Goal: Task Accomplishment & Management: Complete application form

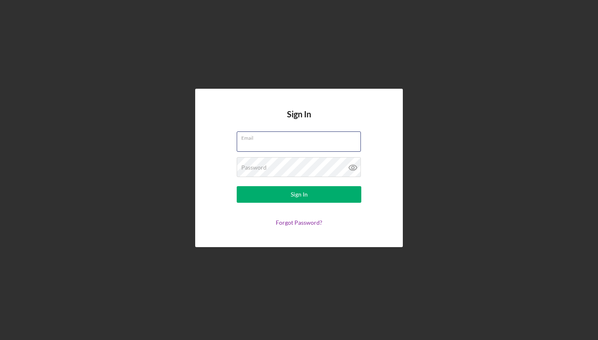
type input "[EMAIL_ADDRESS][DOMAIN_NAME]"
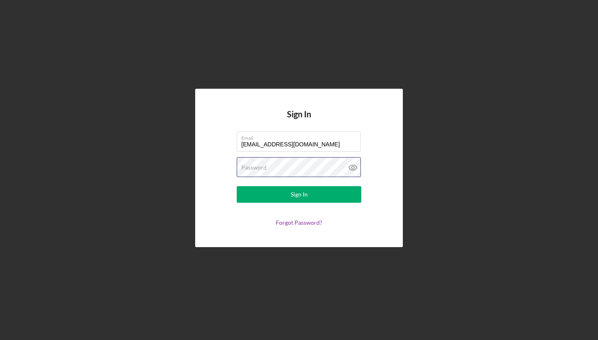
click at [299, 195] on button "Sign In" at bounding box center [299, 194] width 124 height 17
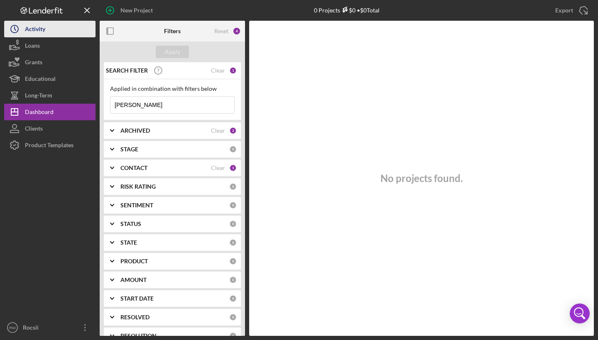
click at [40, 33] on div "Activity" at bounding box center [35, 30] width 20 height 19
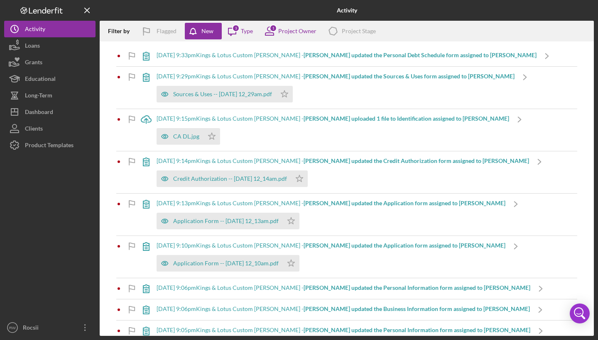
click at [225, 57] on div "[DATE] 9:33pm Kings & Lotus Custom [PERSON_NAME] - [PERSON_NAME] updated the Pe…" at bounding box center [346, 55] width 380 height 7
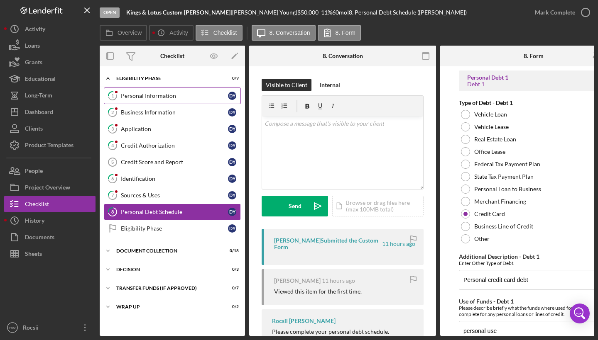
click at [164, 101] on link "1 Personal Information D Y" at bounding box center [172, 96] width 137 height 17
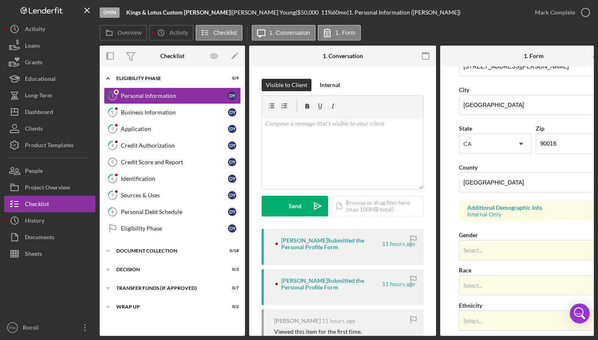
scroll to position [203, 0]
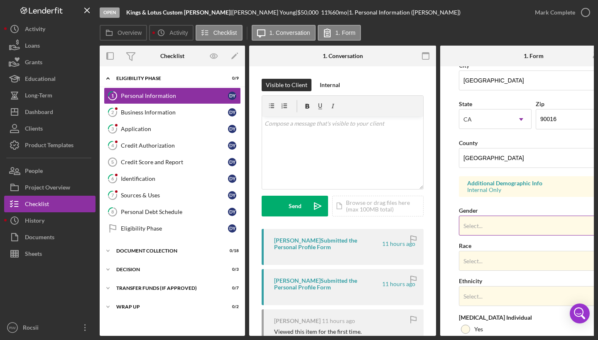
click at [492, 222] on div "Select..." at bounding box center [523, 226] width 129 height 19
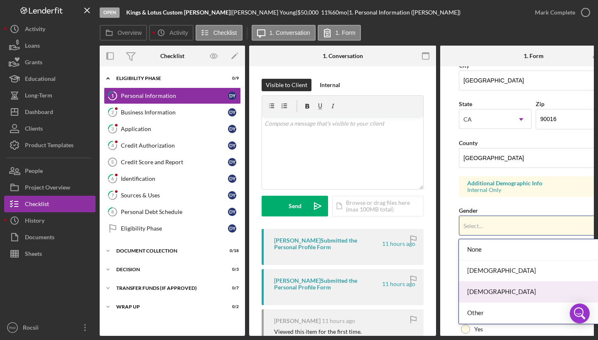
click at [490, 289] on div "[DEMOGRAPHIC_DATA]" at bounding box center [532, 292] width 146 height 21
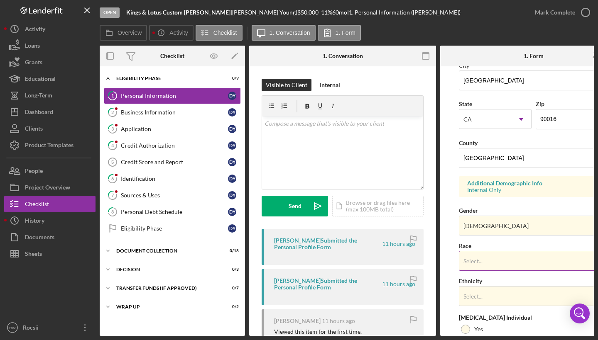
click at [480, 263] on div "Select..." at bounding box center [472, 261] width 19 height 7
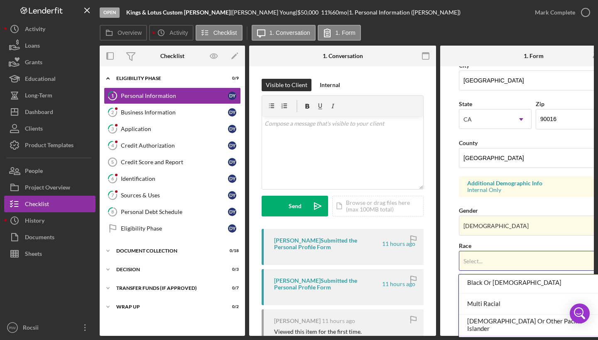
scroll to position [56, 0]
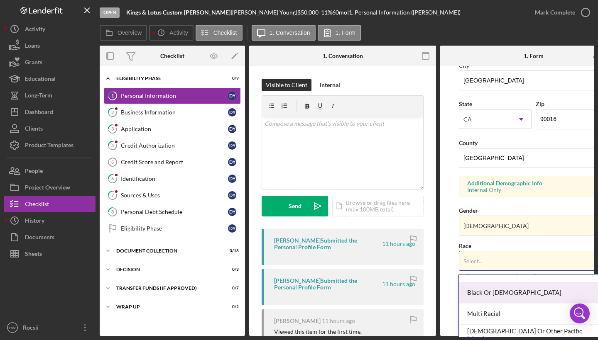
click at [481, 298] on div "Black Or [DEMOGRAPHIC_DATA]" at bounding box center [532, 293] width 146 height 21
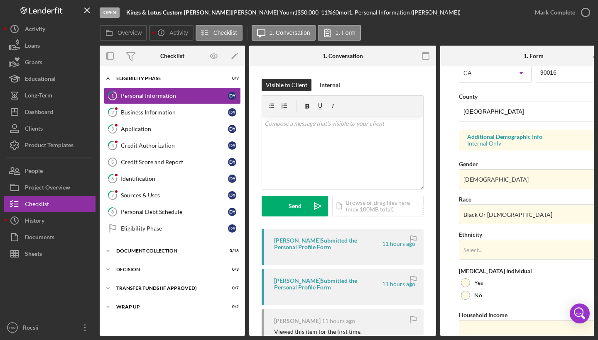
scroll to position [259, 0]
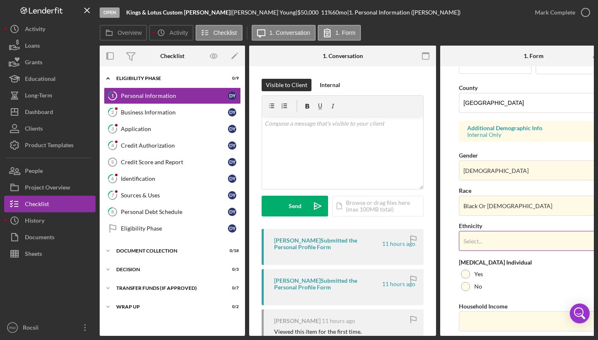
click at [474, 241] on div "Select..." at bounding box center [472, 241] width 19 height 7
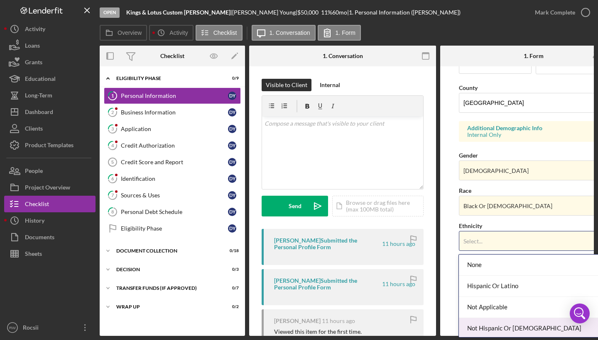
click at [483, 327] on div "Not Hispanic Or [DEMOGRAPHIC_DATA]" at bounding box center [532, 328] width 146 height 21
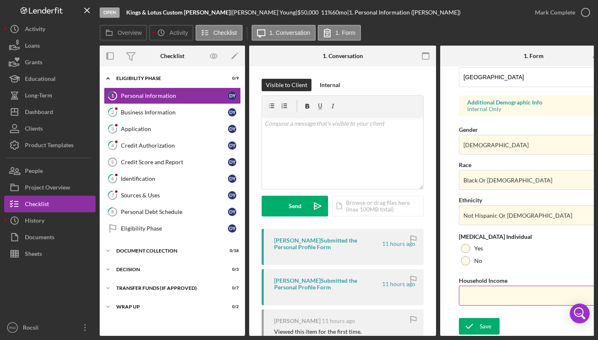
scroll to position [289, 0]
click at [483, 289] on input "Household Income" at bounding box center [533, 296] width 149 height 20
click at [468, 244] on div at bounding box center [465, 248] width 9 height 9
click at [471, 296] on input "Household Income" at bounding box center [533, 296] width 149 height 20
click at [491, 324] on button "Save" at bounding box center [479, 326] width 41 height 17
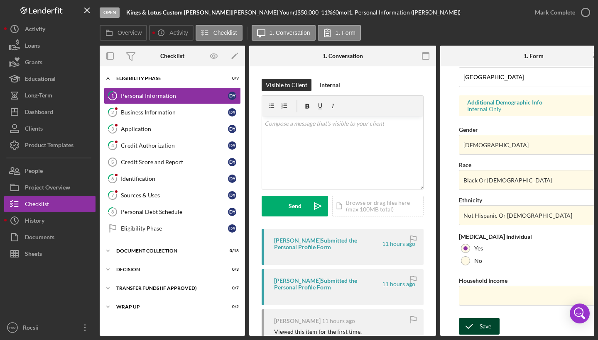
scroll to position [288, 0]
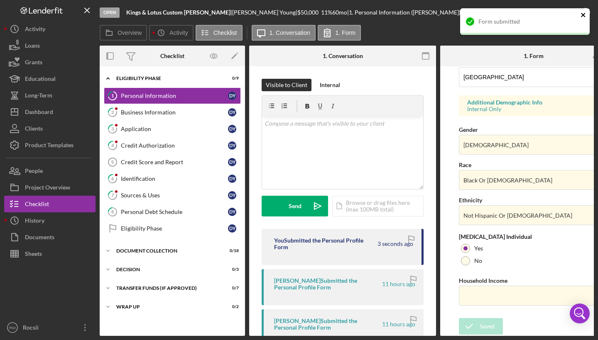
click at [584, 16] on icon "close" at bounding box center [583, 15] width 4 height 4
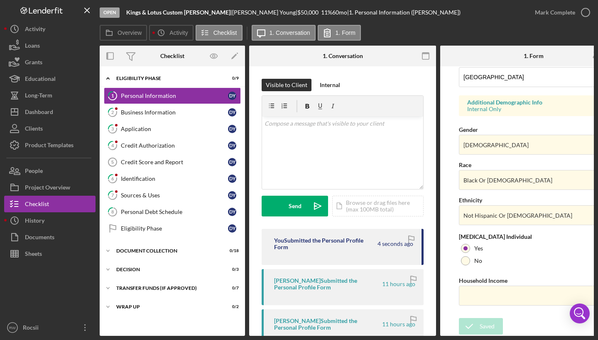
click at [584, 15] on div "Open Kings & Lotus Custom [PERSON_NAME] | [PERSON_NAME] | $50,000 $50,000 11 % …" at bounding box center [299, 170] width 598 height 340
click at [582, 12] on icon "button" at bounding box center [585, 12] width 21 height 21
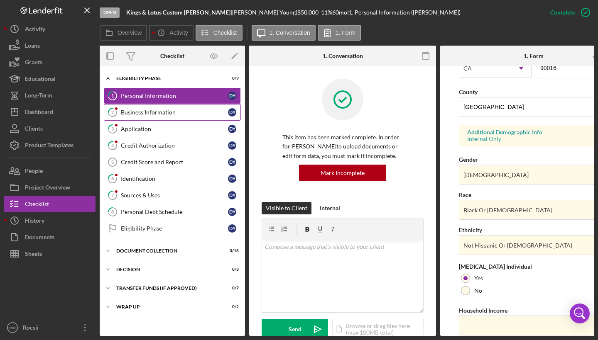
scroll to position [119, 0]
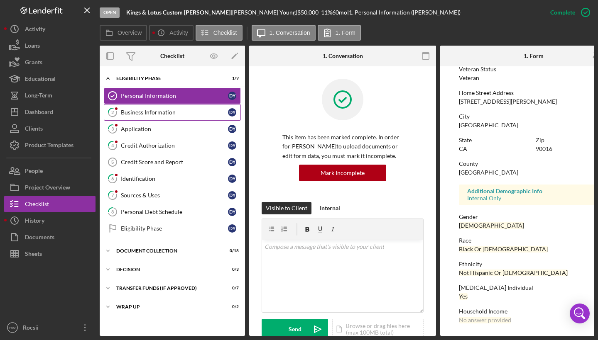
click at [136, 114] on div "Business Information" at bounding box center [174, 112] width 107 height 7
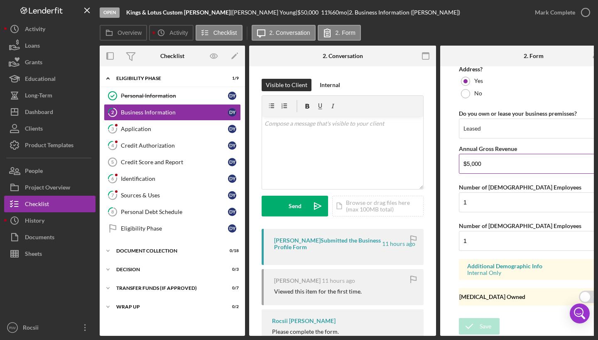
scroll to position [663, 0]
click at [584, 14] on icon "button" at bounding box center [585, 12] width 21 height 21
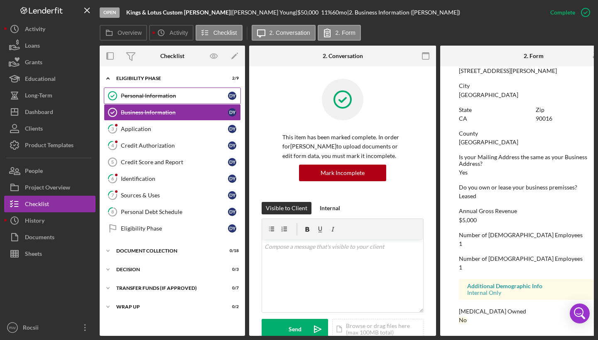
click at [163, 95] on div "Personal Information" at bounding box center [174, 96] width 107 height 7
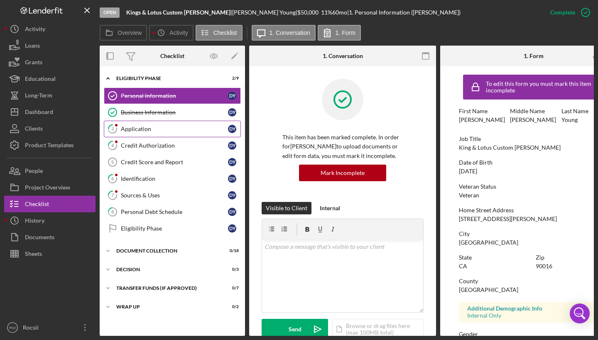
click at [150, 132] on div "Application" at bounding box center [174, 129] width 107 height 7
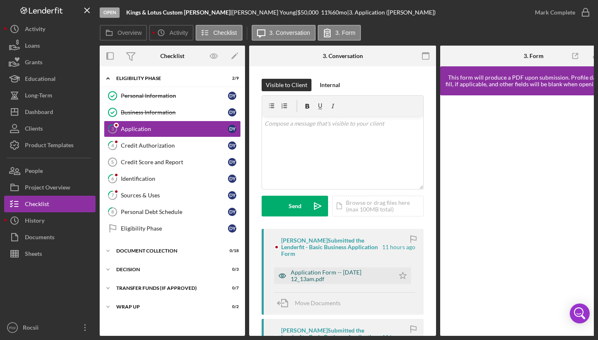
click at [329, 281] on div "Application Form -- [DATE] 12_13am.pdf" at bounding box center [340, 275] width 100 height 13
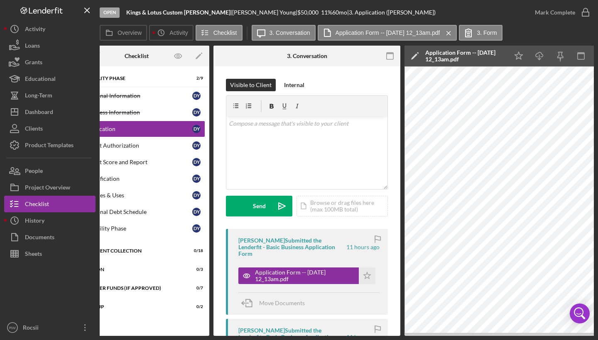
scroll to position [0, 38]
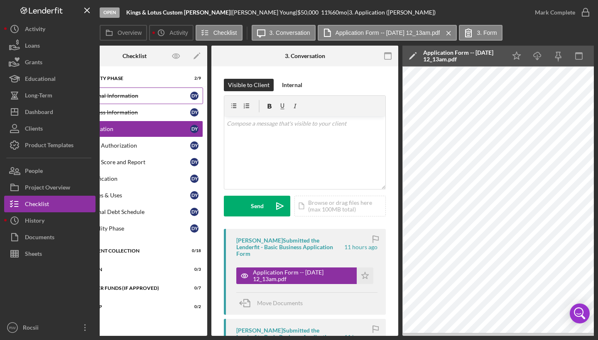
click at [147, 93] on div "Personal Information" at bounding box center [136, 96] width 107 height 7
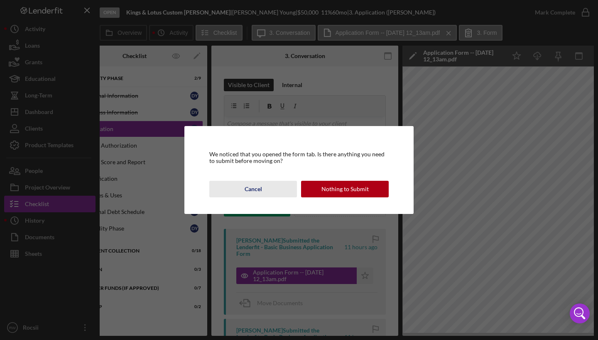
click at [261, 184] on div "Cancel" at bounding box center [252, 189] width 17 height 17
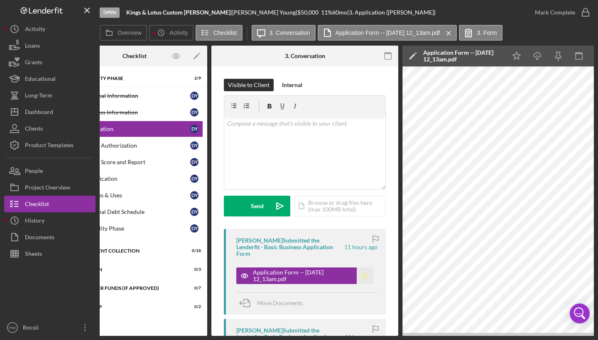
click at [363, 268] on icon "Icon/Star" at bounding box center [364, 276] width 17 height 17
click at [584, 15] on icon "button" at bounding box center [585, 12] width 21 height 21
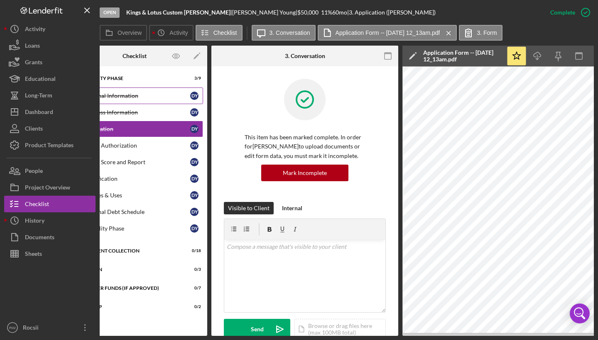
click at [149, 98] on div "Personal Information" at bounding box center [136, 96] width 107 height 7
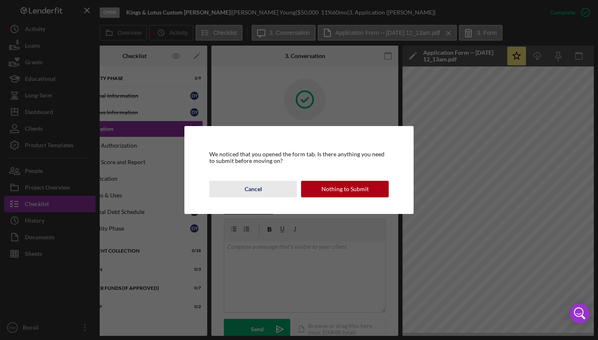
click at [245, 187] on div "Cancel" at bounding box center [252, 189] width 17 height 17
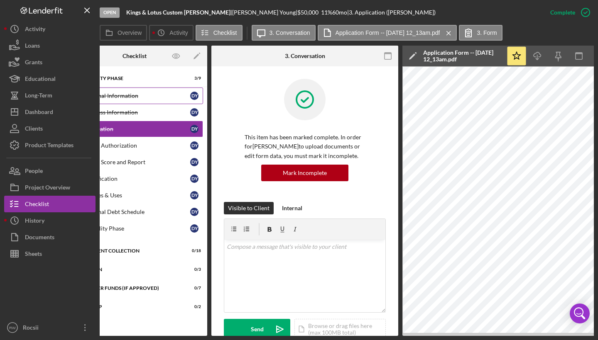
click at [145, 92] on link "Personal Information Personal Information D Y" at bounding box center [134, 96] width 137 height 17
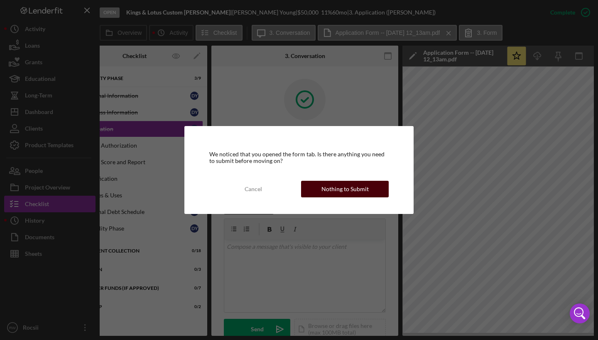
click at [367, 192] on div "Nothing to Submit" at bounding box center [344, 189] width 47 height 17
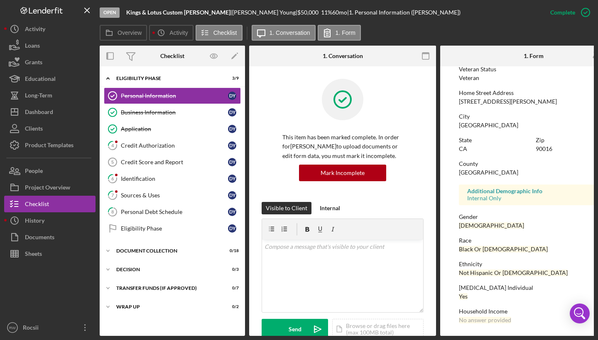
scroll to position [119, 0]
click at [479, 317] on div "No answer provided" at bounding box center [485, 320] width 52 height 7
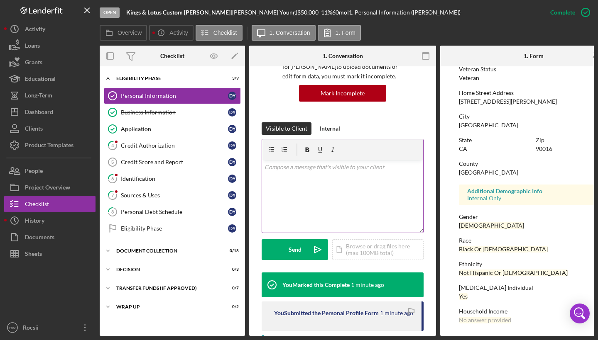
scroll to position [37, 0]
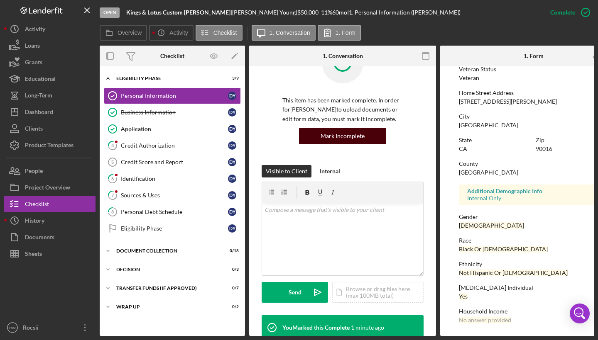
click at [346, 141] on div "Mark Incomplete" at bounding box center [342, 136] width 44 height 17
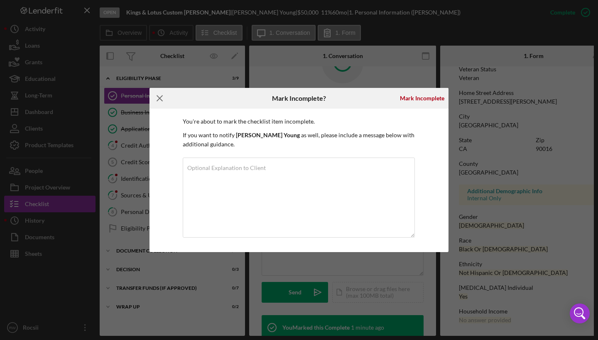
click at [161, 98] on icon "Icon/Menu Close" at bounding box center [159, 98] width 21 height 21
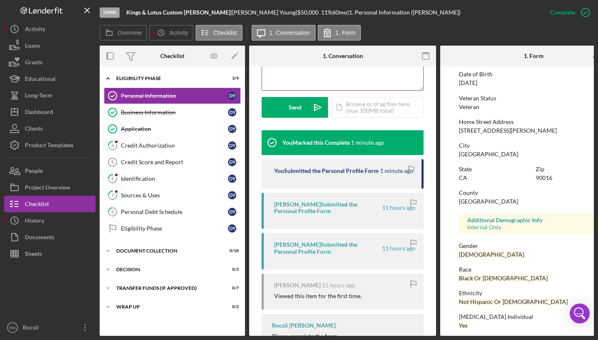
scroll to position [259, 0]
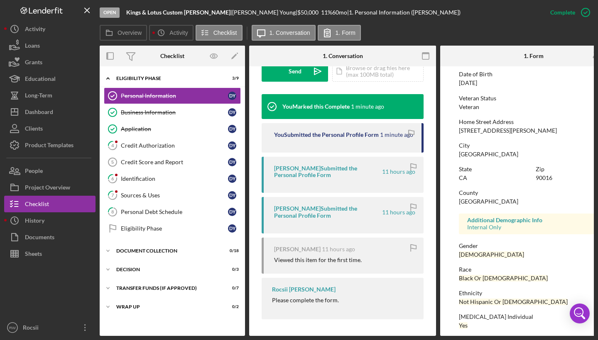
click at [315, 132] on div "You Submitted the Personal Profile Form" at bounding box center [326, 135] width 105 height 7
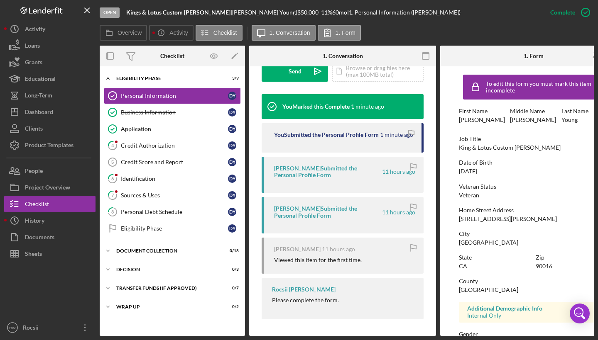
scroll to position [0, 0]
click at [585, 15] on icon "button" at bounding box center [585, 12] width 21 height 21
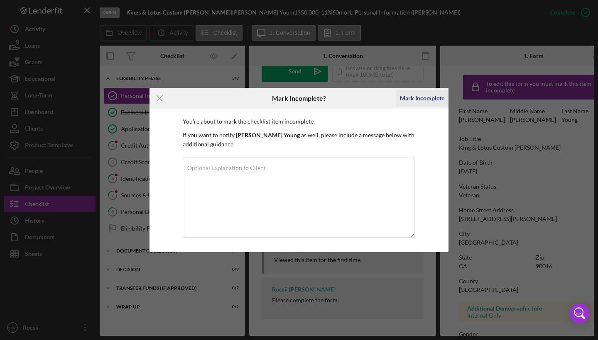
click at [418, 97] on div "Mark Incomplete" at bounding box center [422, 98] width 44 height 17
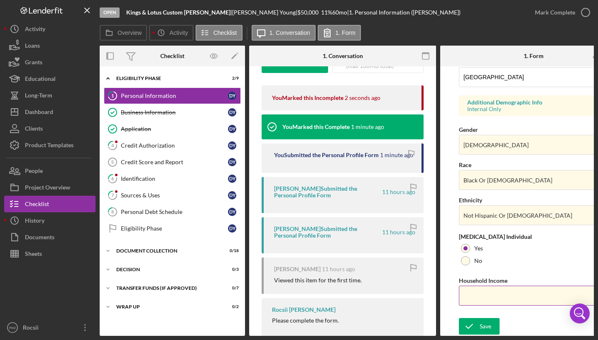
scroll to position [289, 0]
click at [503, 298] on input "Household Income" at bounding box center [533, 296] width 149 height 20
type input "$60,000"
click at [487, 326] on div "Save" at bounding box center [485, 326] width 12 height 17
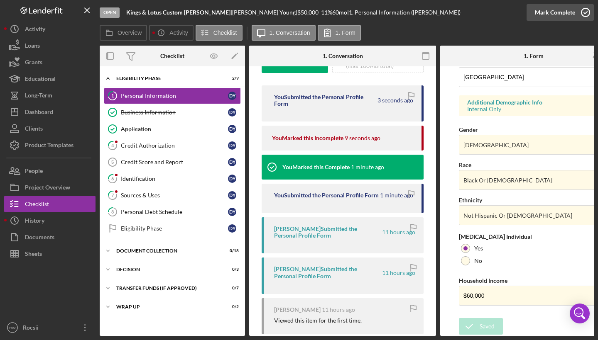
click at [587, 14] on icon "button" at bounding box center [585, 12] width 21 height 21
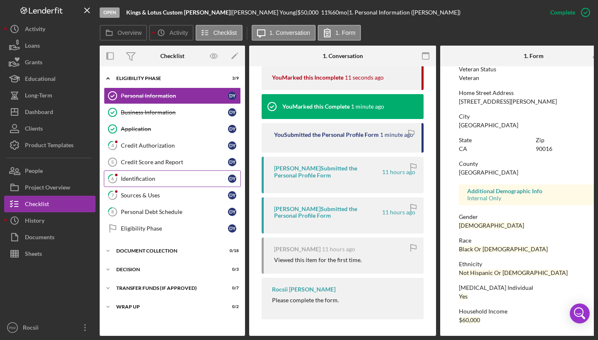
scroll to position [365, 0]
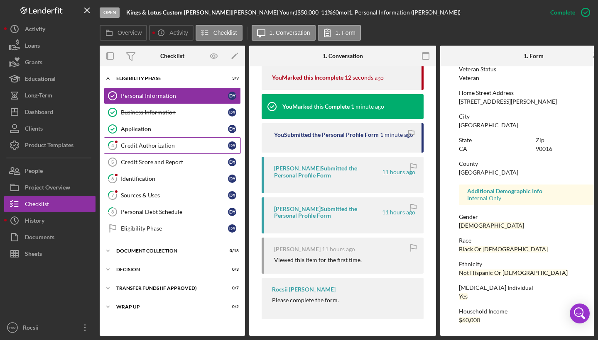
click at [154, 147] on div "Credit Authorization" at bounding box center [174, 145] width 107 height 7
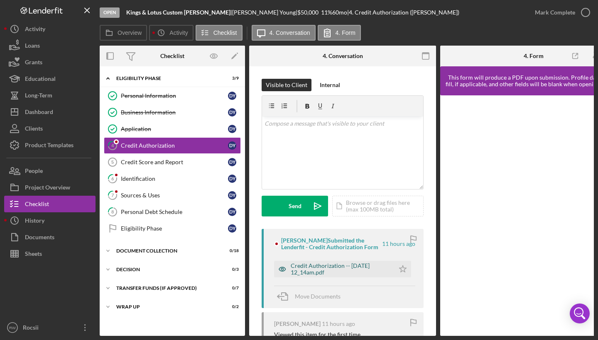
click at [313, 270] on div "Credit Authorization -- [DATE] 12_14am.pdf" at bounding box center [340, 269] width 100 height 13
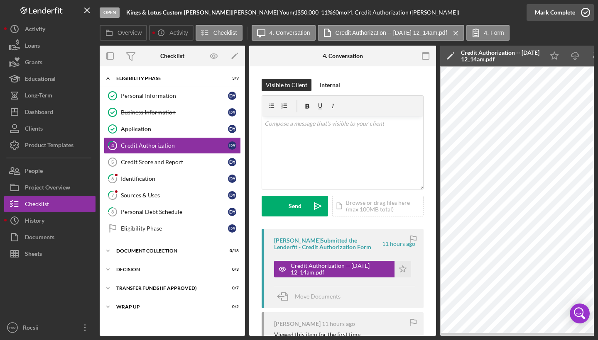
click at [588, 13] on icon "button" at bounding box center [585, 12] width 21 height 21
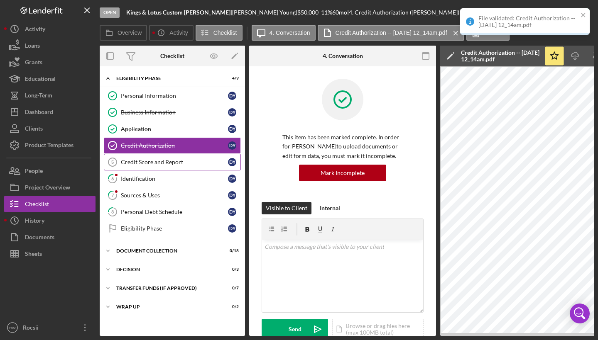
click at [156, 161] on div "Credit Score and Report" at bounding box center [174, 162] width 107 height 7
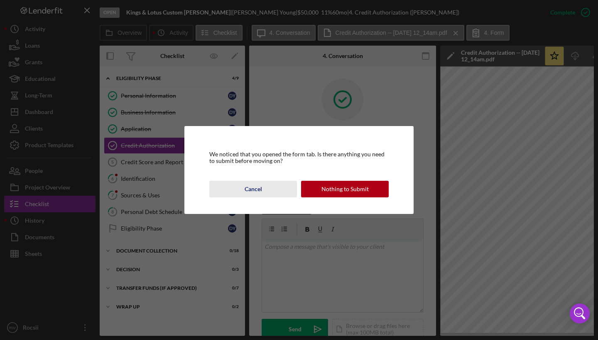
click at [250, 188] on div "Cancel" at bounding box center [252, 189] width 17 height 17
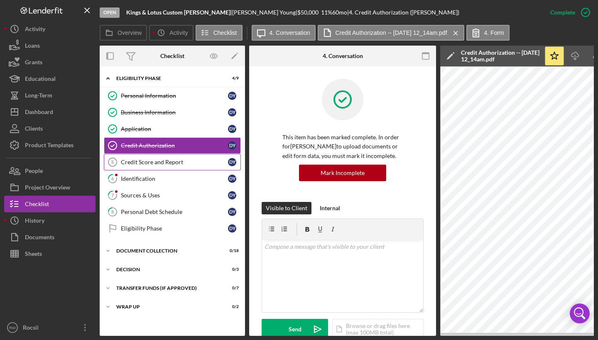
click at [147, 165] on div "Credit Score and Report" at bounding box center [174, 162] width 107 height 7
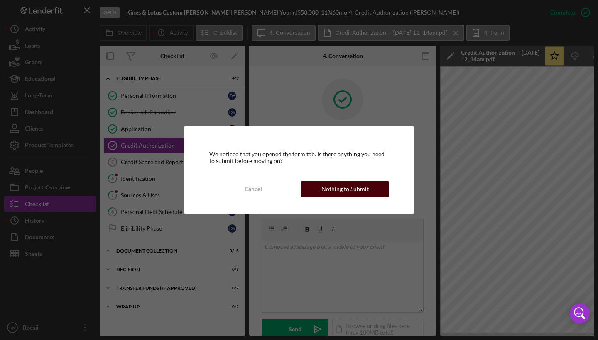
click at [347, 190] on div "Nothing to Submit" at bounding box center [344, 189] width 47 height 17
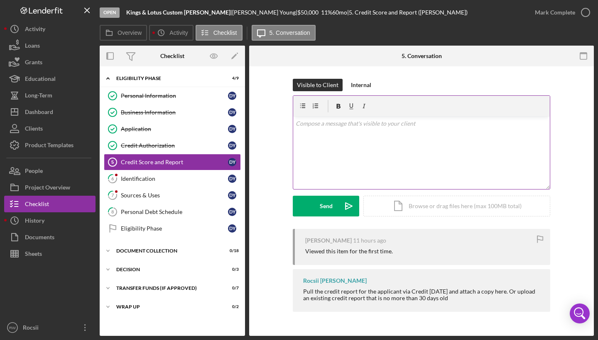
click at [371, 140] on div "v Color teal Color pink Remove color Add row above Add row below Add column bef…" at bounding box center [421, 153] width 256 height 73
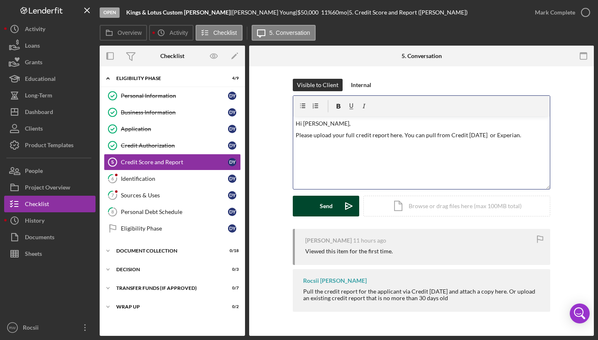
click at [322, 211] on div "Send" at bounding box center [326, 206] width 13 height 21
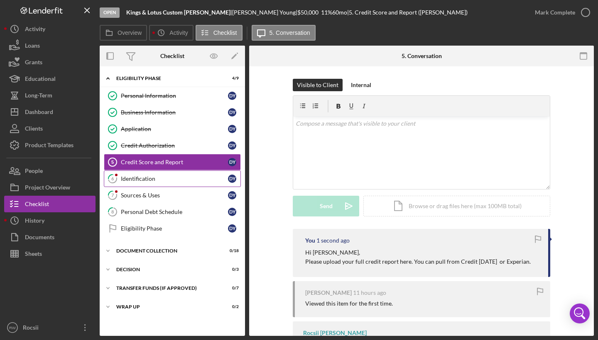
click at [183, 185] on link "6 Identification D Y" at bounding box center [172, 179] width 137 height 17
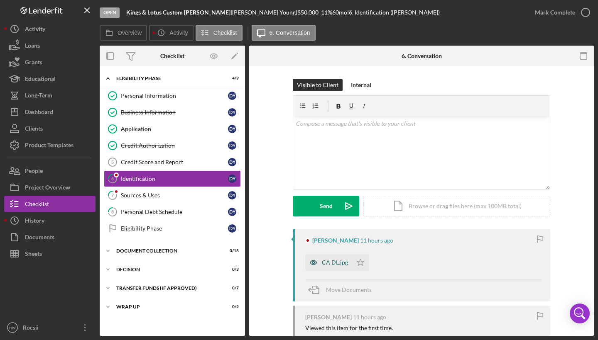
click at [335, 263] on div "CA DL.jpg" at bounding box center [335, 262] width 26 height 7
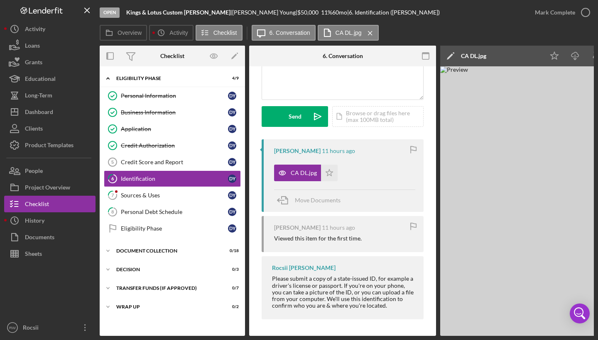
scroll to position [85, 0]
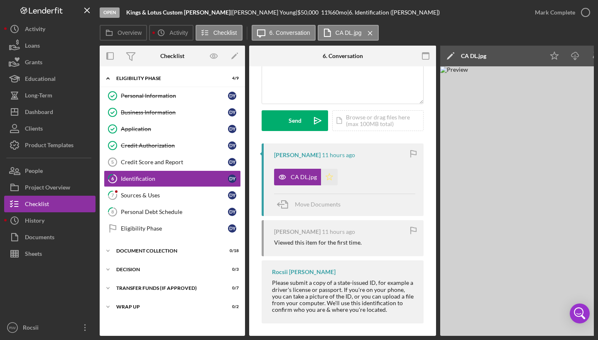
click at [327, 182] on icon "Icon/Star" at bounding box center [329, 177] width 17 height 17
click at [583, 16] on icon "button" at bounding box center [585, 12] width 21 height 21
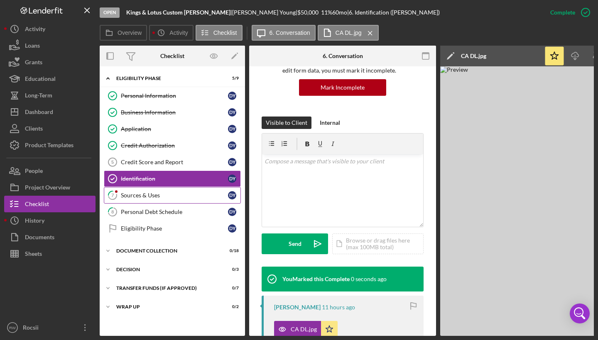
click at [166, 199] on link "7 Sources & Uses D Y" at bounding box center [172, 195] width 137 height 17
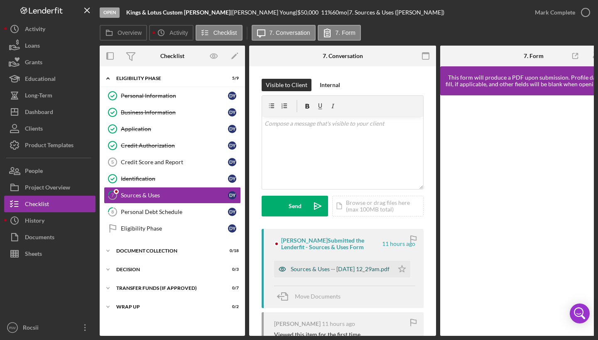
click at [347, 268] on div "Sources & Uses -- [DATE] 12_29am.pdf" at bounding box center [339, 269] width 99 height 7
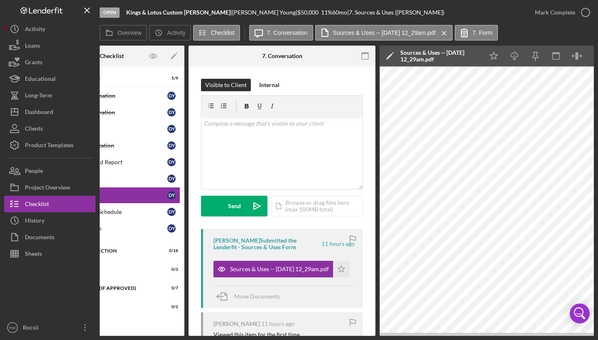
scroll to position [0, 65]
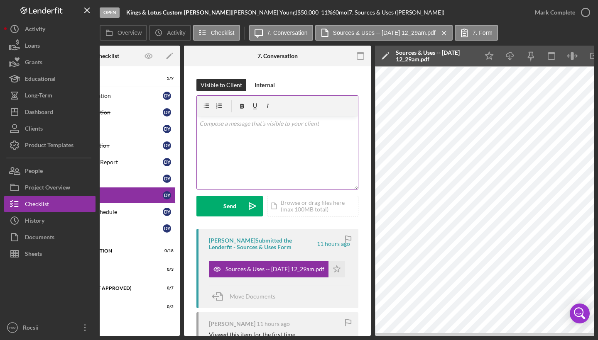
click at [260, 139] on div "v Color teal Color pink Remove color Add row above Add row below Add column bef…" at bounding box center [277, 153] width 161 height 73
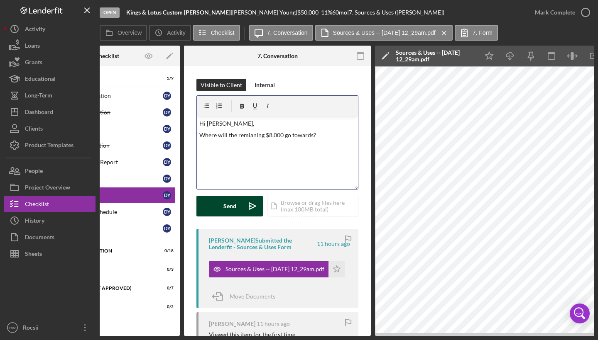
click at [234, 208] on div "Send" at bounding box center [229, 206] width 13 height 21
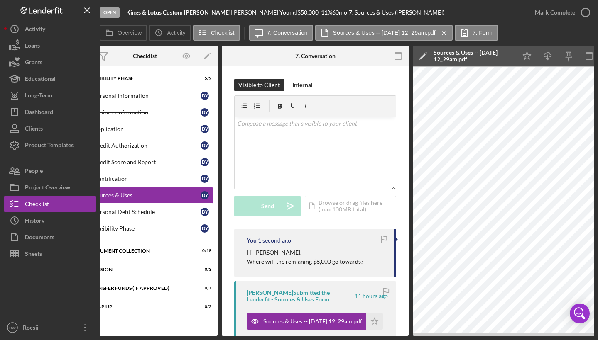
scroll to position [0, 0]
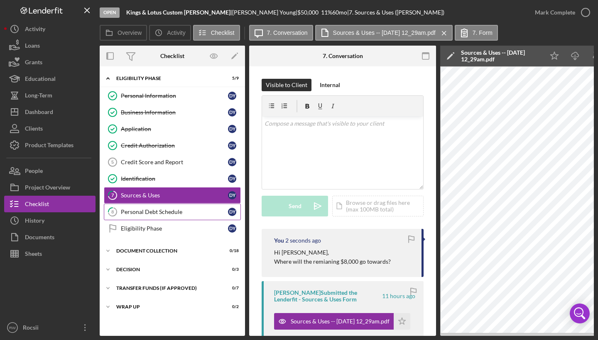
click at [167, 208] on link "8 Personal Debt Schedule D Y" at bounding box center [172, 212] width 137 height 17
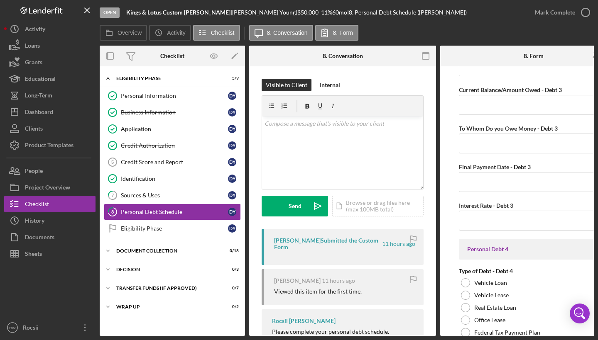
scroll to position [1477, 0]
